Goal: Task Accomplishment & Management: Use online tool/utility

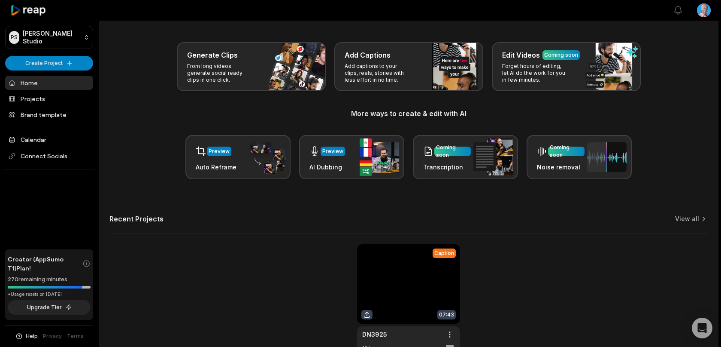
scroll to position [82, 0]
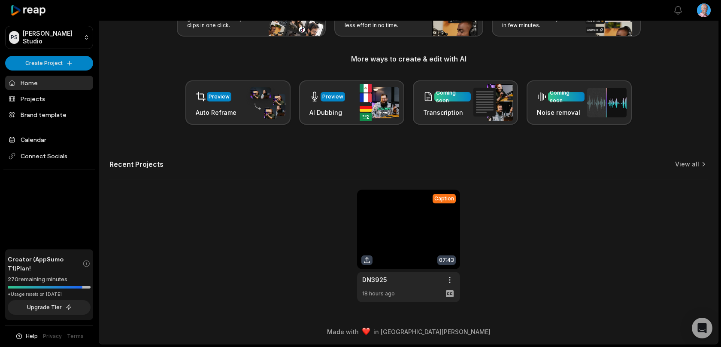
click at [416, 228] on link at bounding box center [408, 245] width 103 height 113
